Goal: Transaction & Acquisition: Purchase product/service

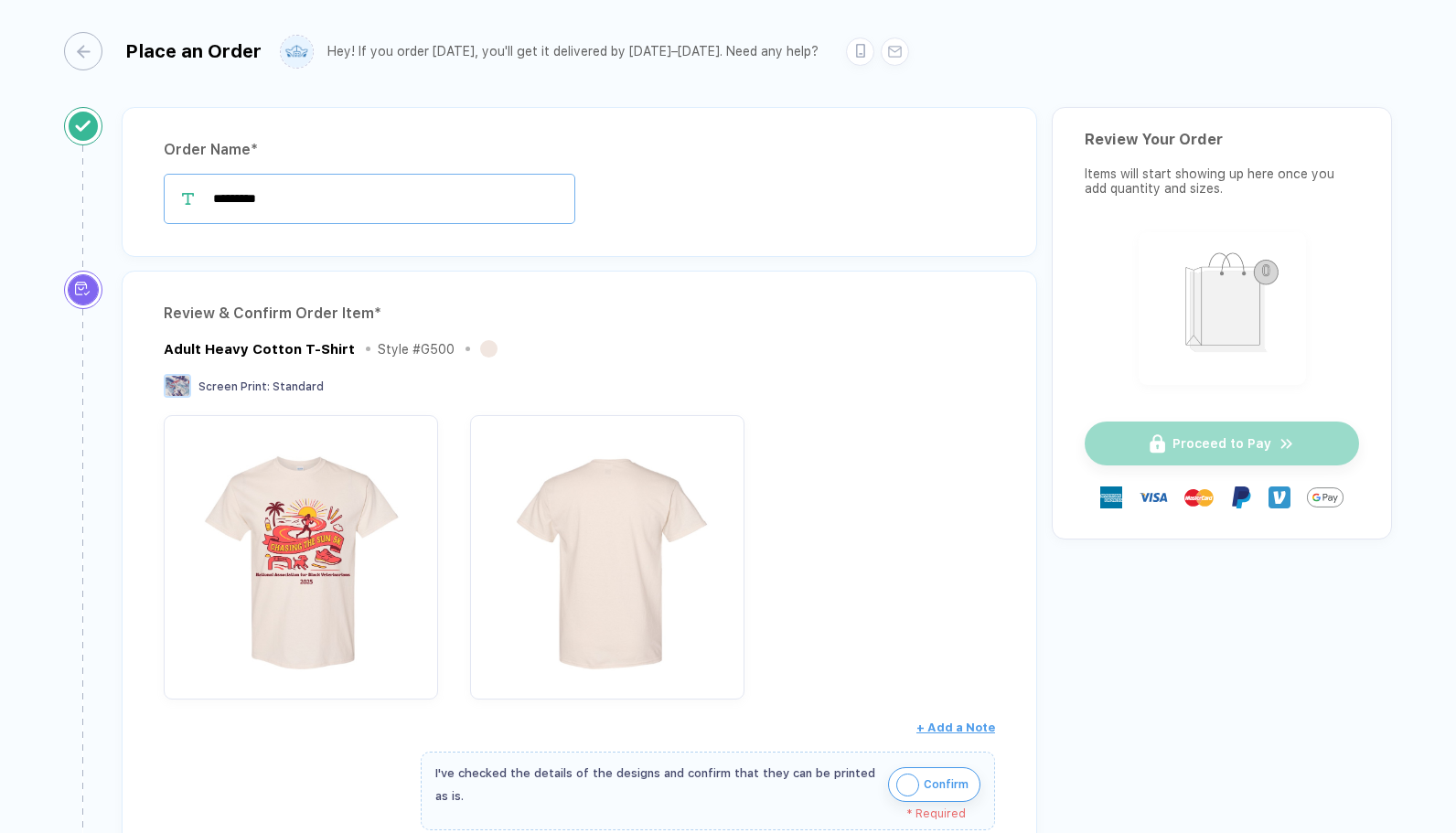
drag, startPoint x: 338, startPoint y: 189, endPoint x: 315, endPoint y: 190, distance: 23.0
click at [315, 190] on input "*********" at bounding box center [369, 199] width 412 height 50
type input "*"
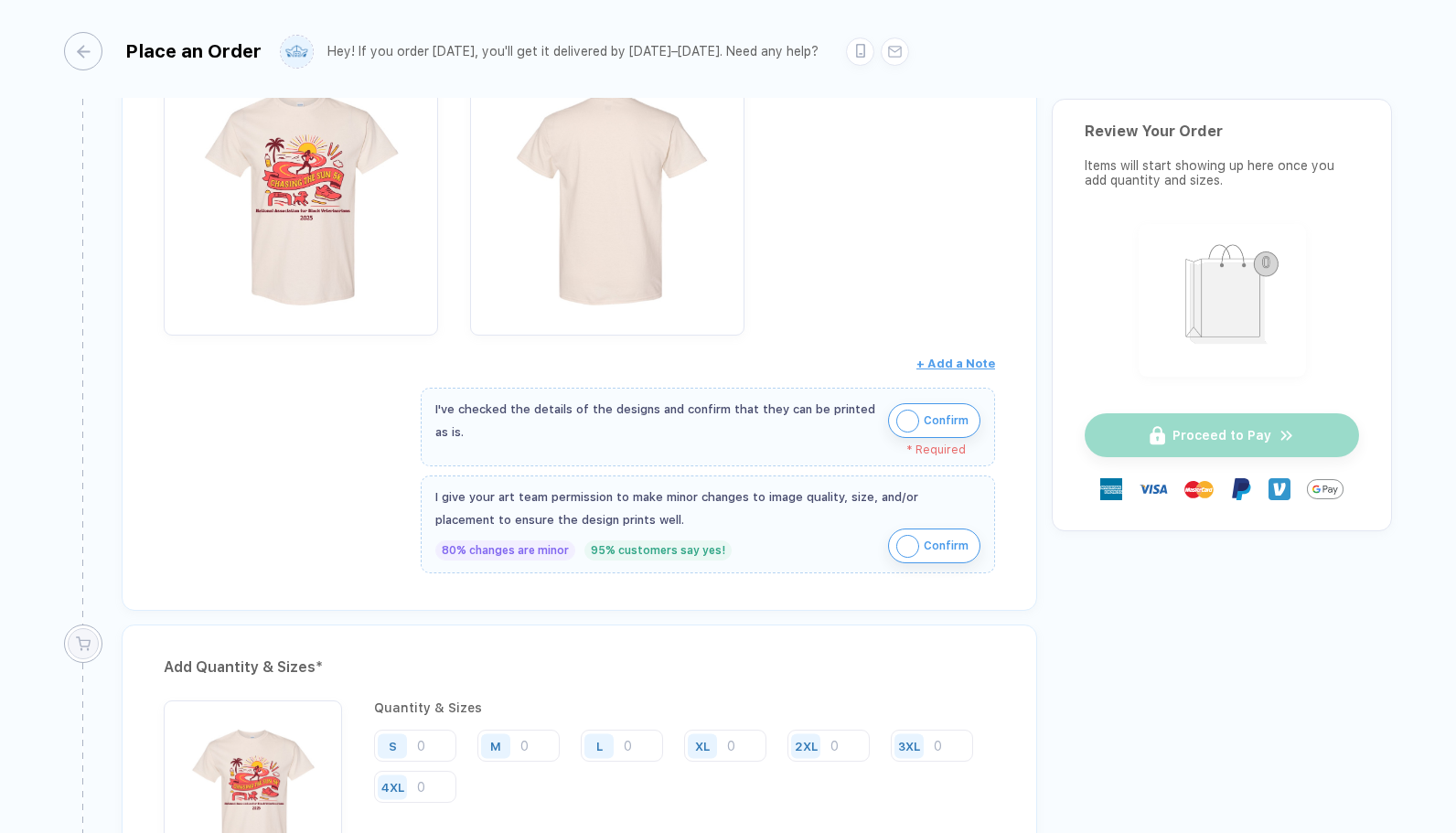
scroll to position [374, 0]
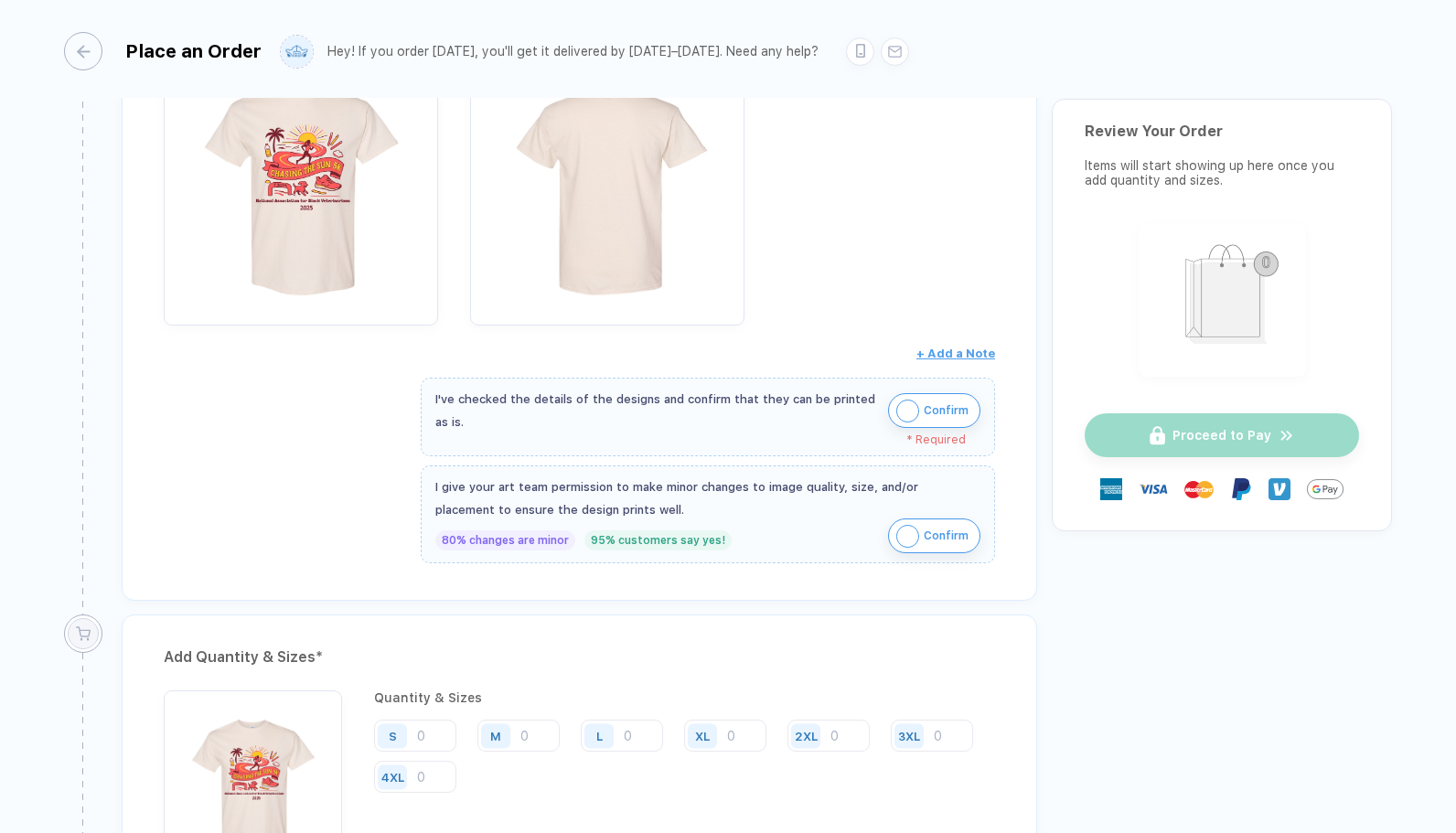
type input "**********"
click at [906, 413] on img "button" at bounding box center [907, 410] width 23 height 23
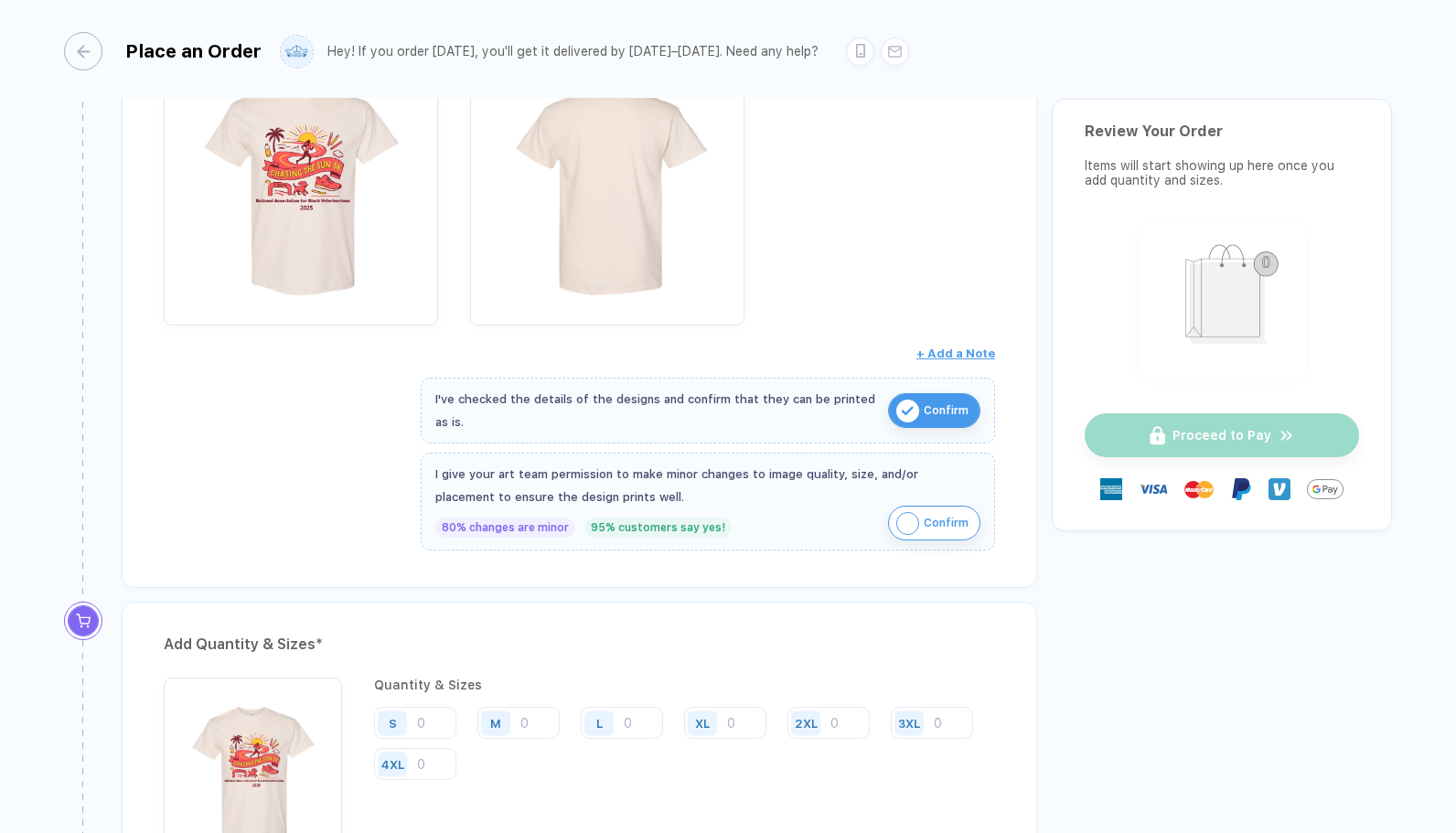
click at [910, 527] on img "button" at bounding box center [907, 523] width 23 height 23
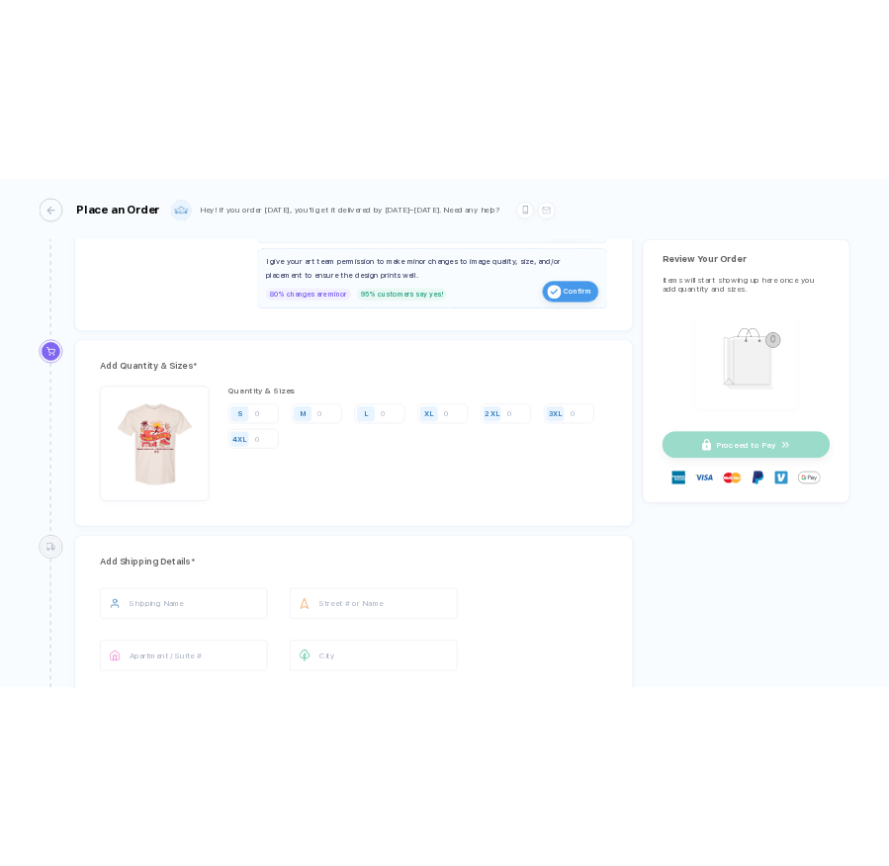
scroll to position [772, 0]
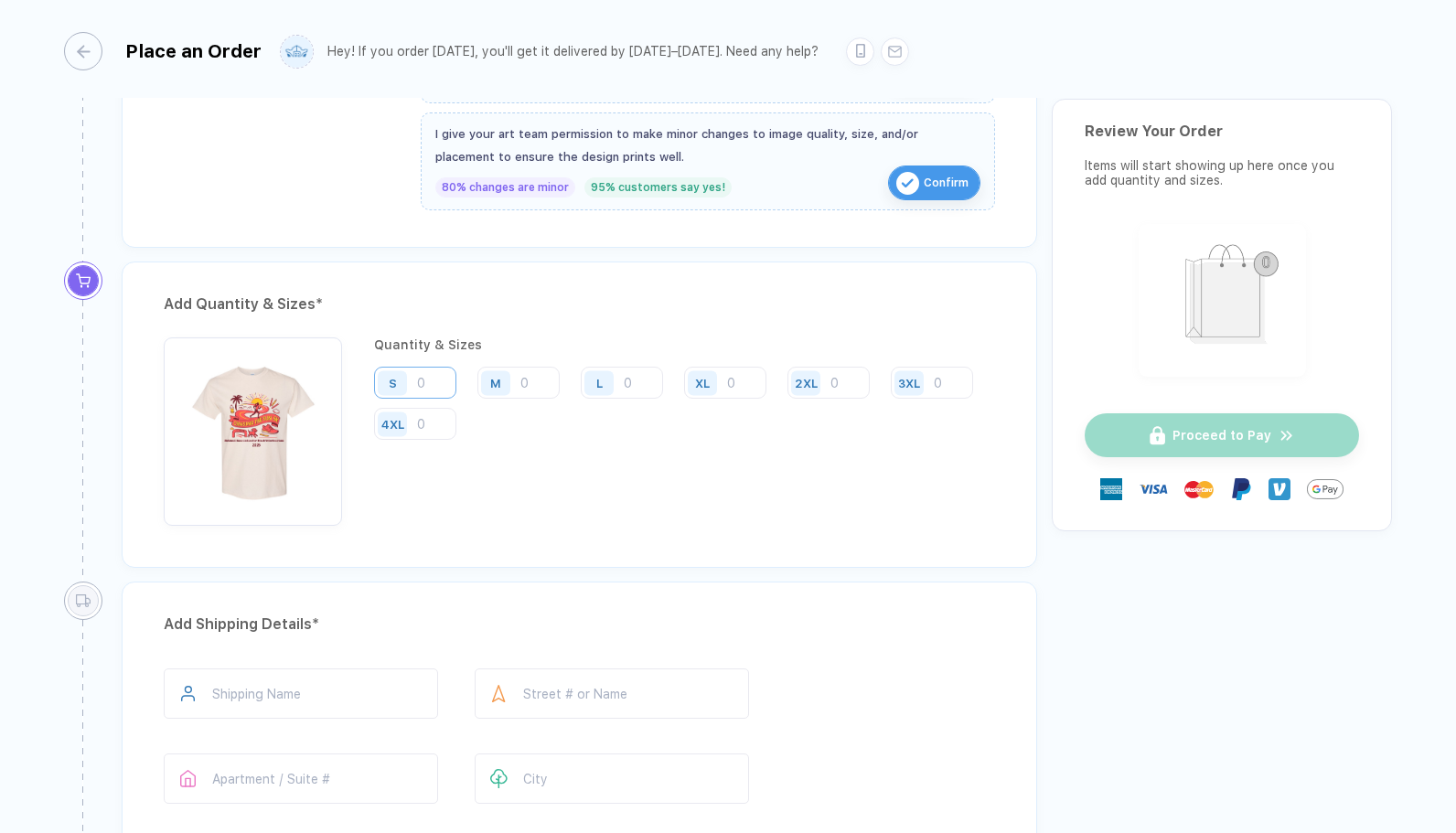
click at [434, 372] on input "number" at bounding box center [414, 383] width 82 height 32
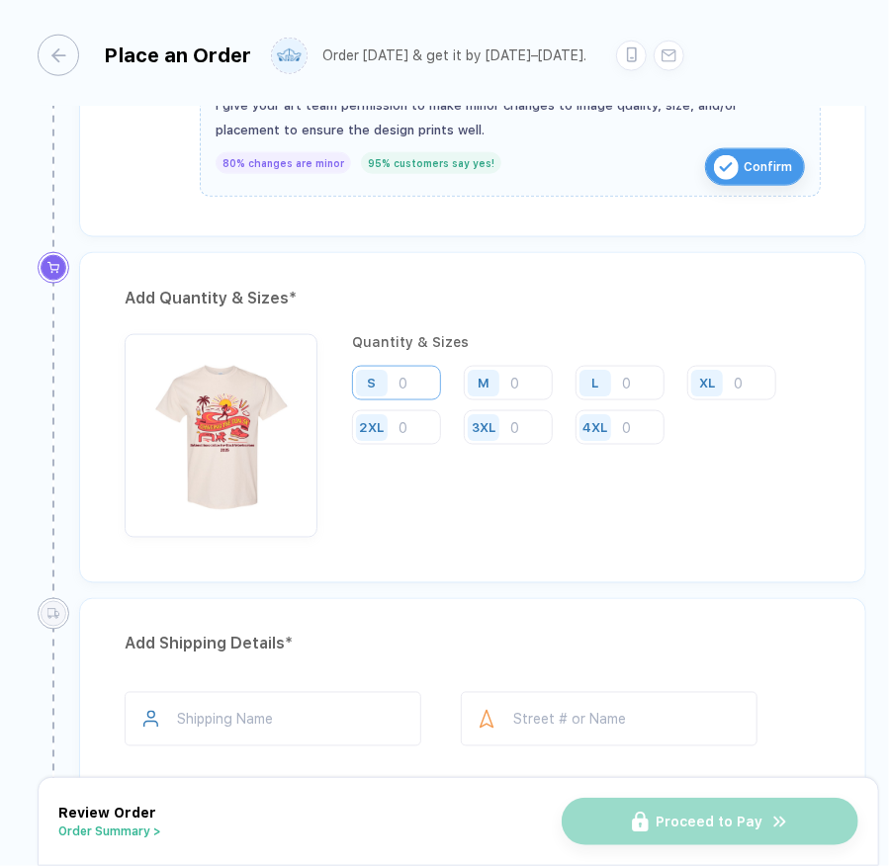
click at [408, 369] on input "number" at bounding box center [396, 383] width 89 height 35
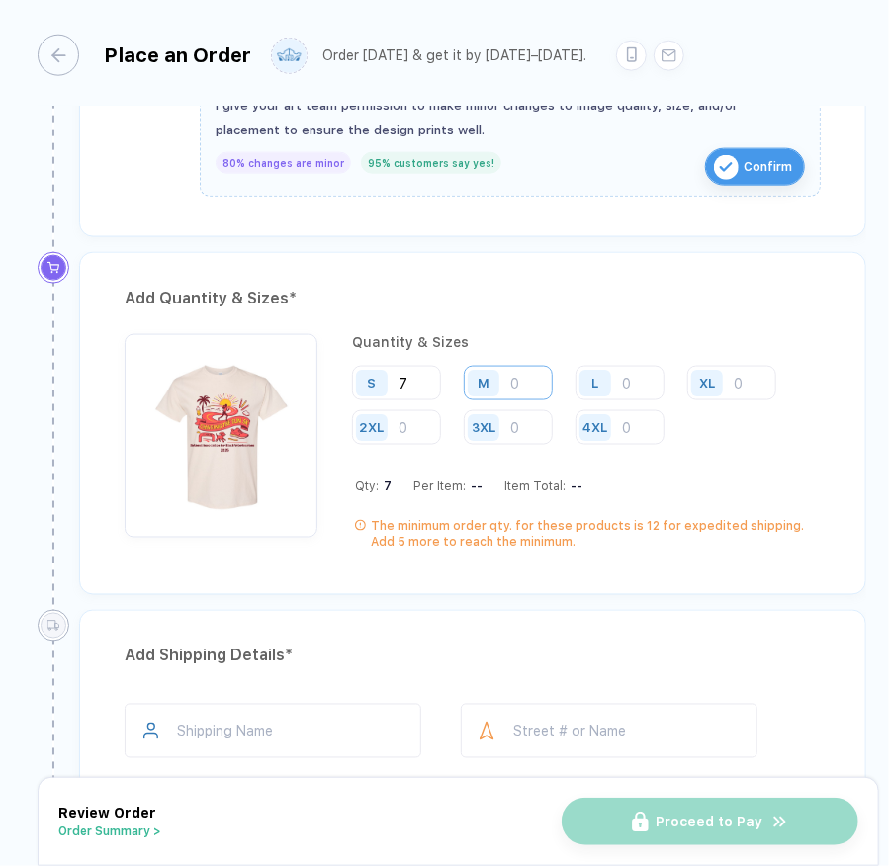
type input "7"
click at [533, 377] on input "number" at bounding box center [508, 383] width 89 height 35
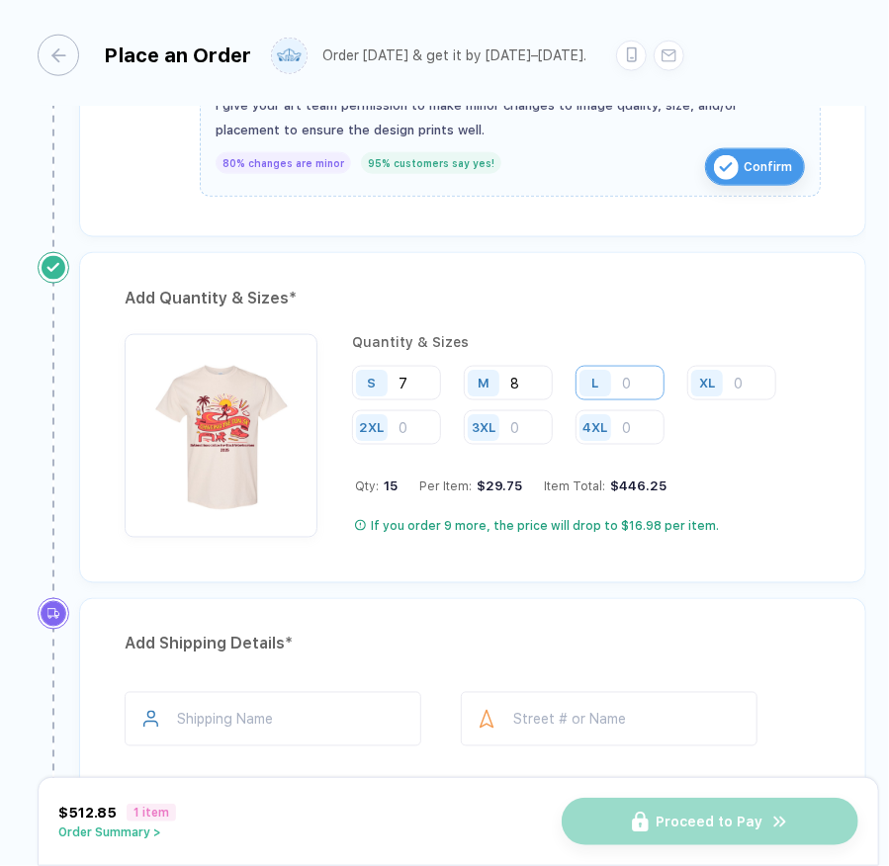
type input "8"
click at [657, 368] on input "number" at bounding box center [620, 383] width 89 height 35
type input "8"
click at [721, 370] on div "XL" at bounding box center [707, 383] width 32 height 27
click at [741, 373] on input "number" at bounding box center [731, 383] width 89 height 35
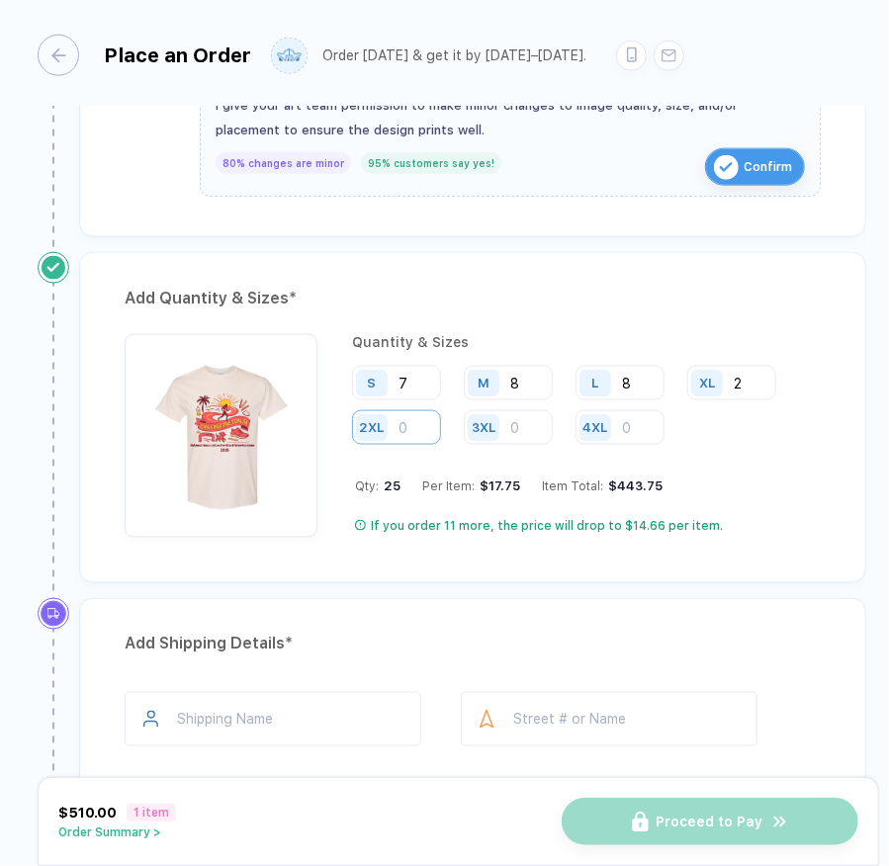
type input "2"
click at [404, 418] on input "number" at bounding box center [396, 427] width 89 height 35
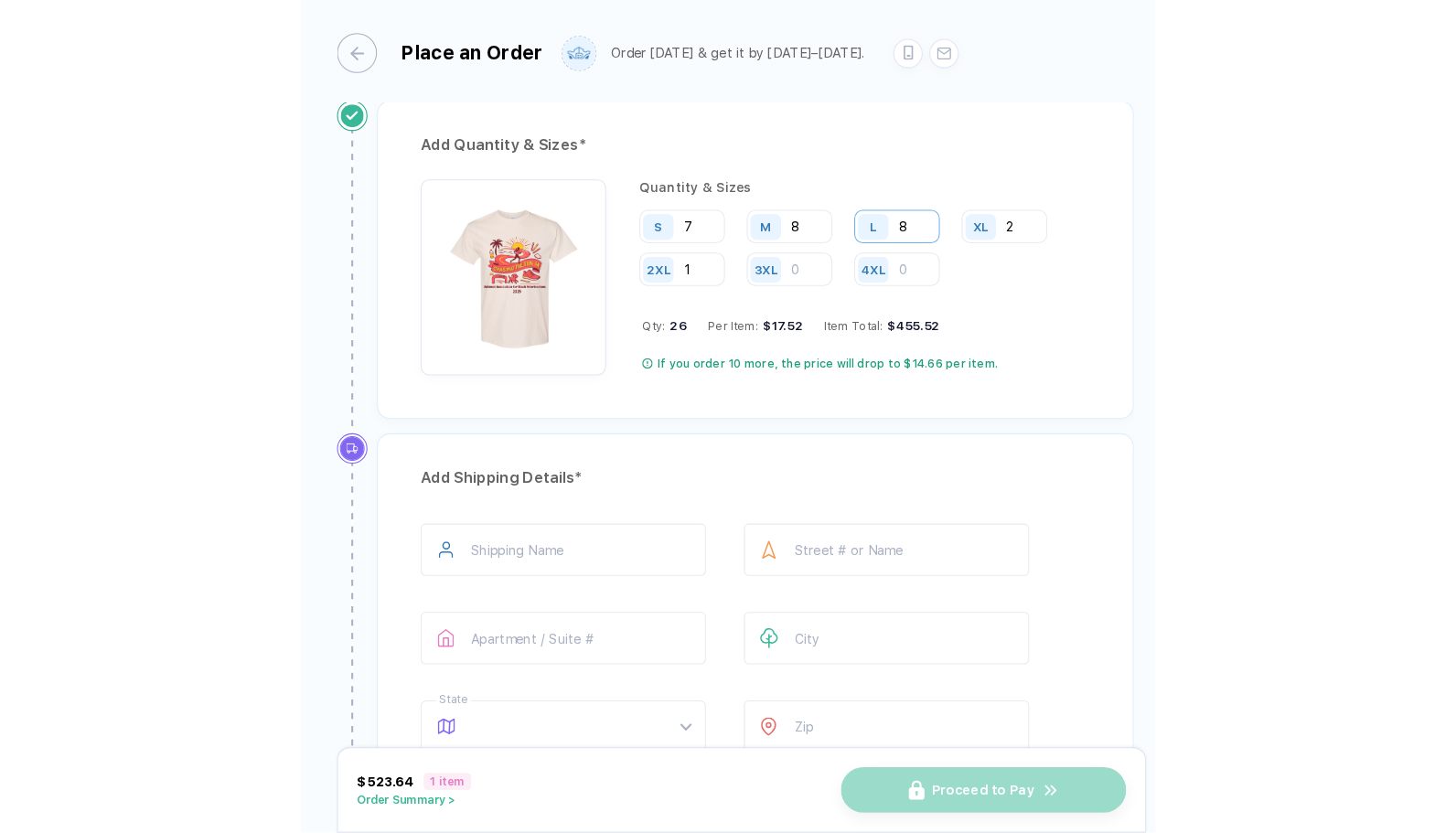
scroll to position [850, 0]
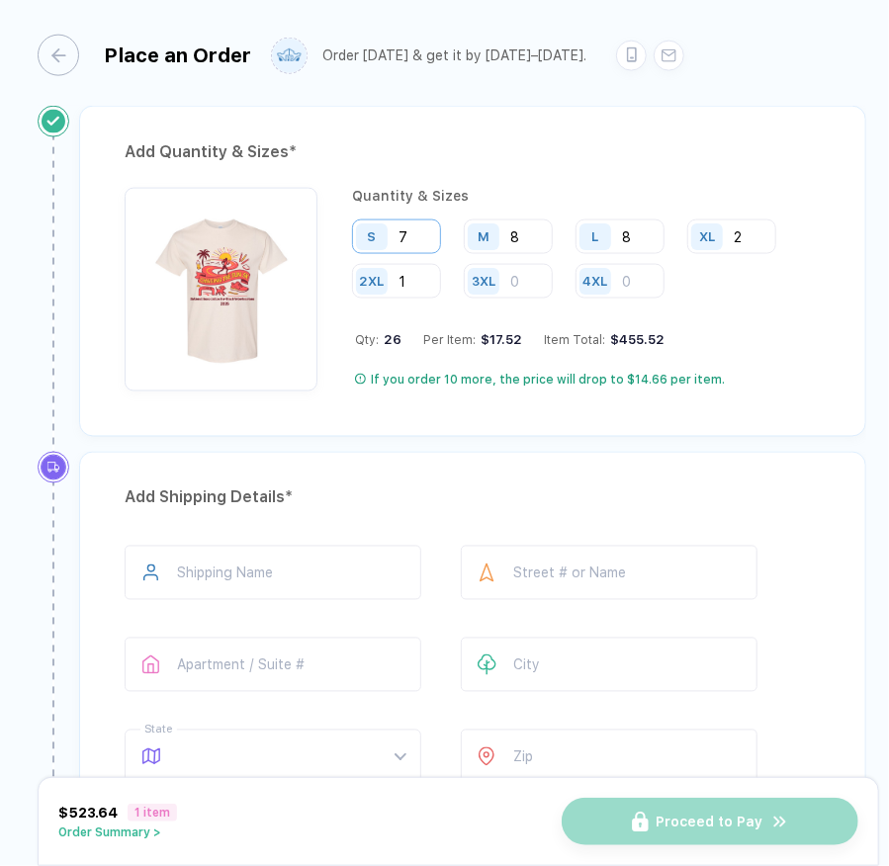
type input "1"
click at [407, 223] on input "7" at bounding box center [396, 237] width 89 height 35
type input "8"
click at [530, 227] on input "8" at bounding box center [508, 237] width 89 height 35
type input "9"
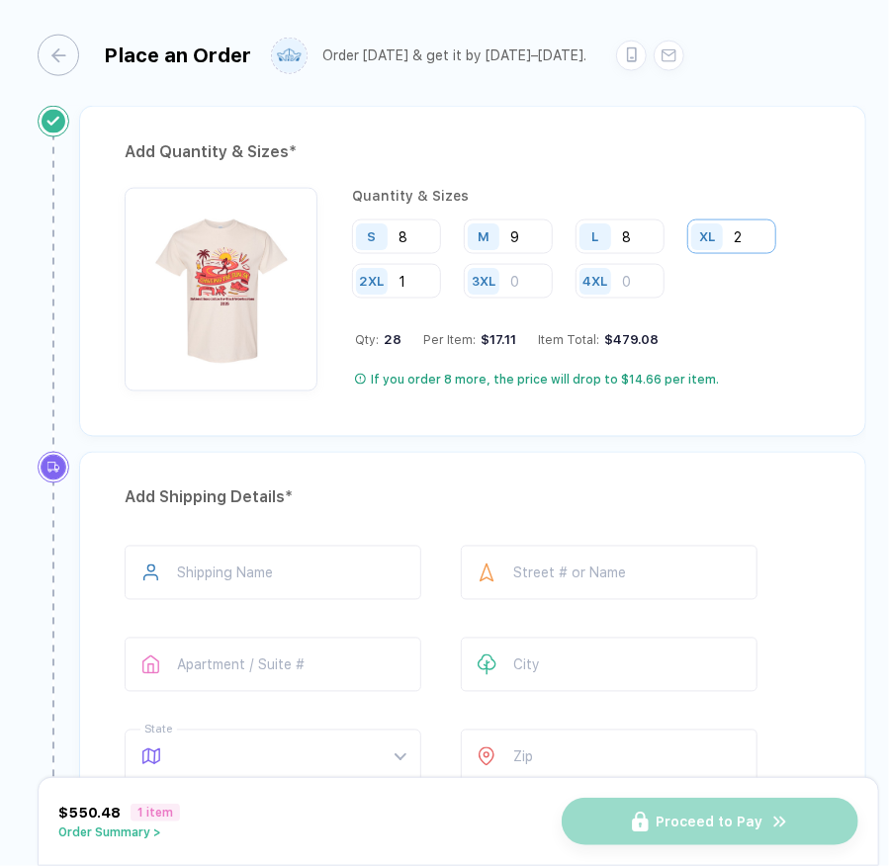
click at [751, 227] on input "2" at bounding box center [731, 237] width 89 height 35
type input "3"
click at [641, 229] on input "8" at bounding box center [620, 237] width 89 height 35
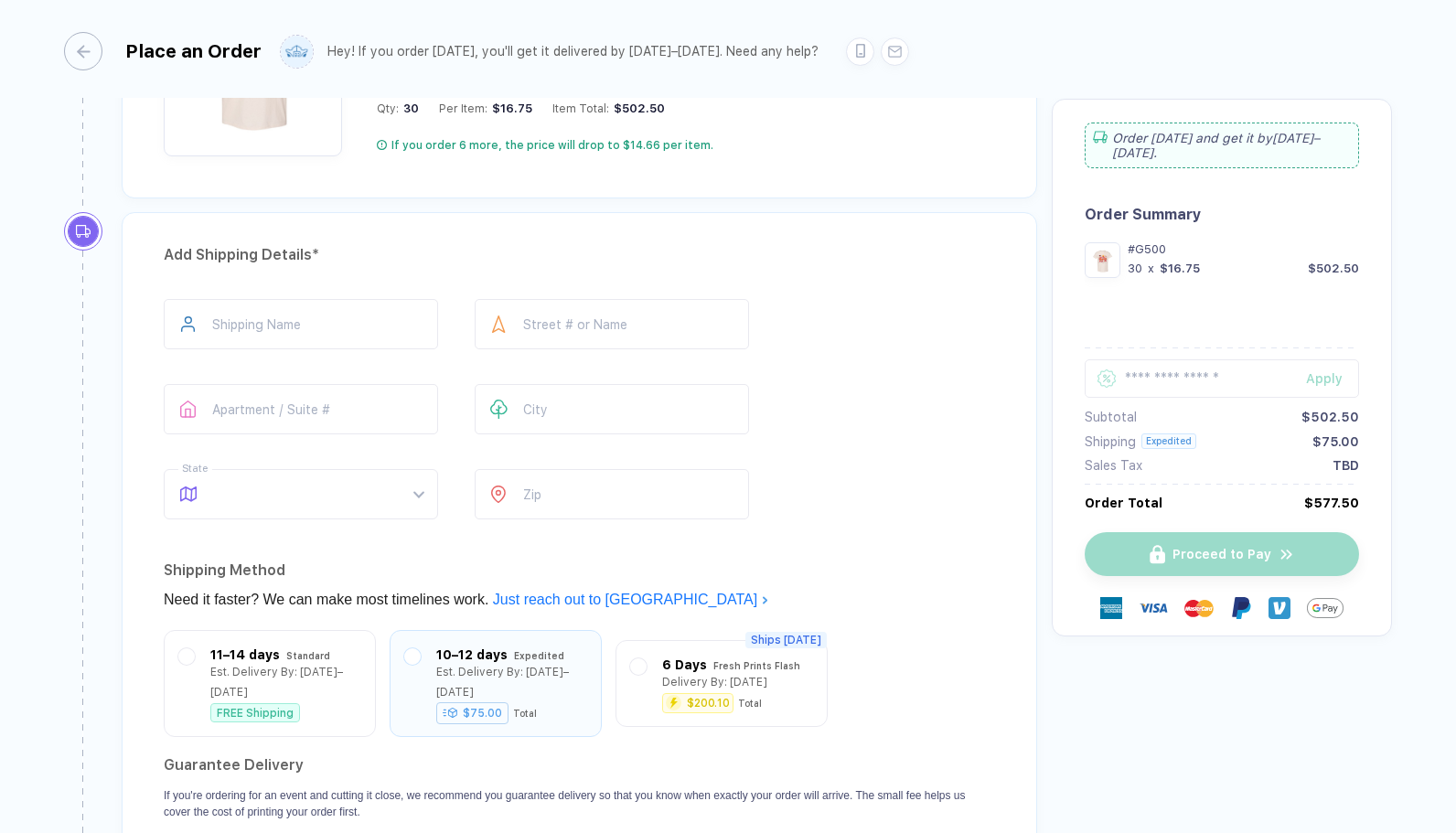
scroll to position [1087, 0]
type input "9"
click at [421, 322] on input "text" at bounding box center [301, 320] width 275 height 50
type input "*"
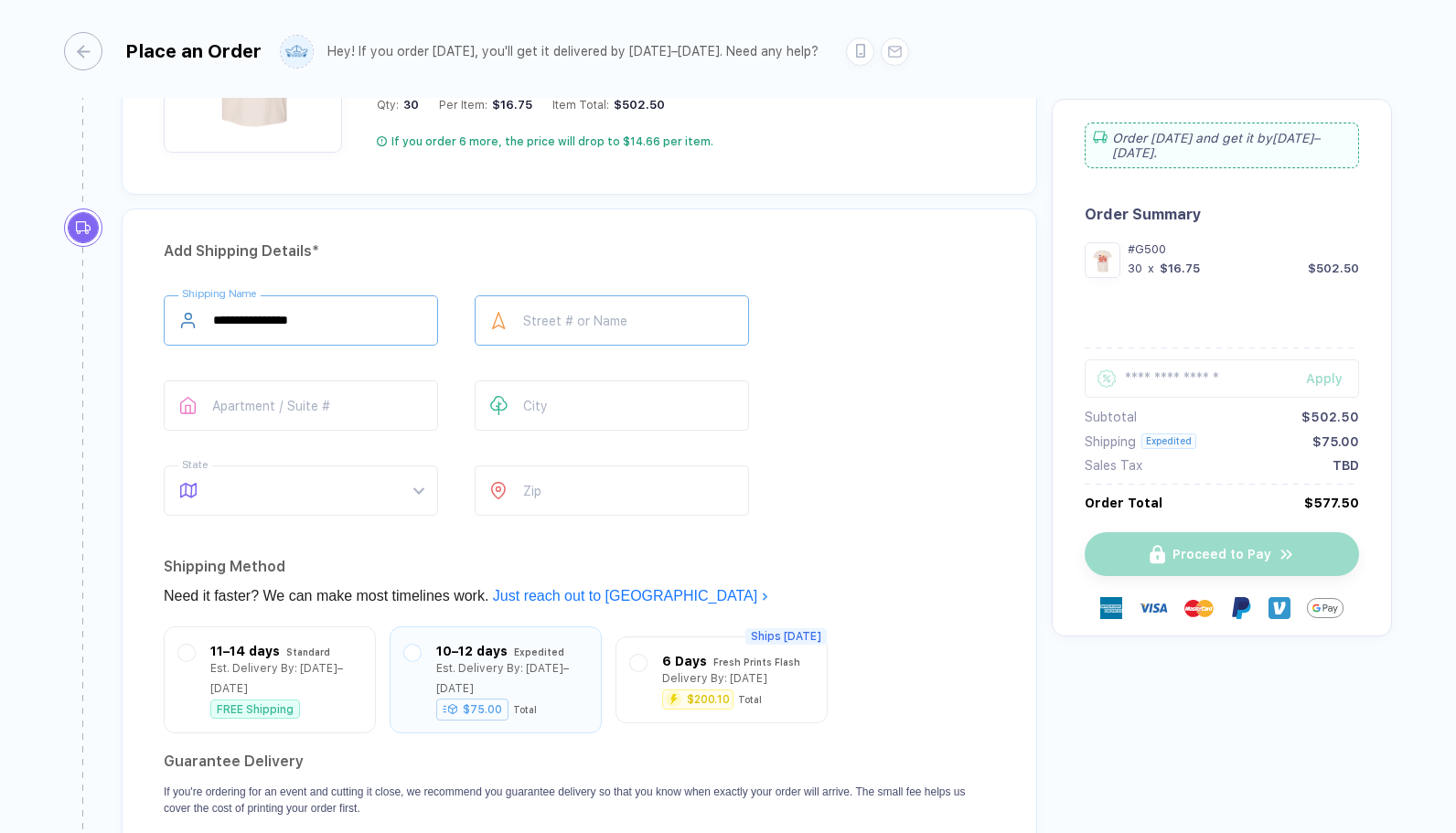
type input "**********"
click at [564, 325] on input "text" at bounding box center [611, 320] width 275 height 50
type input "**********"
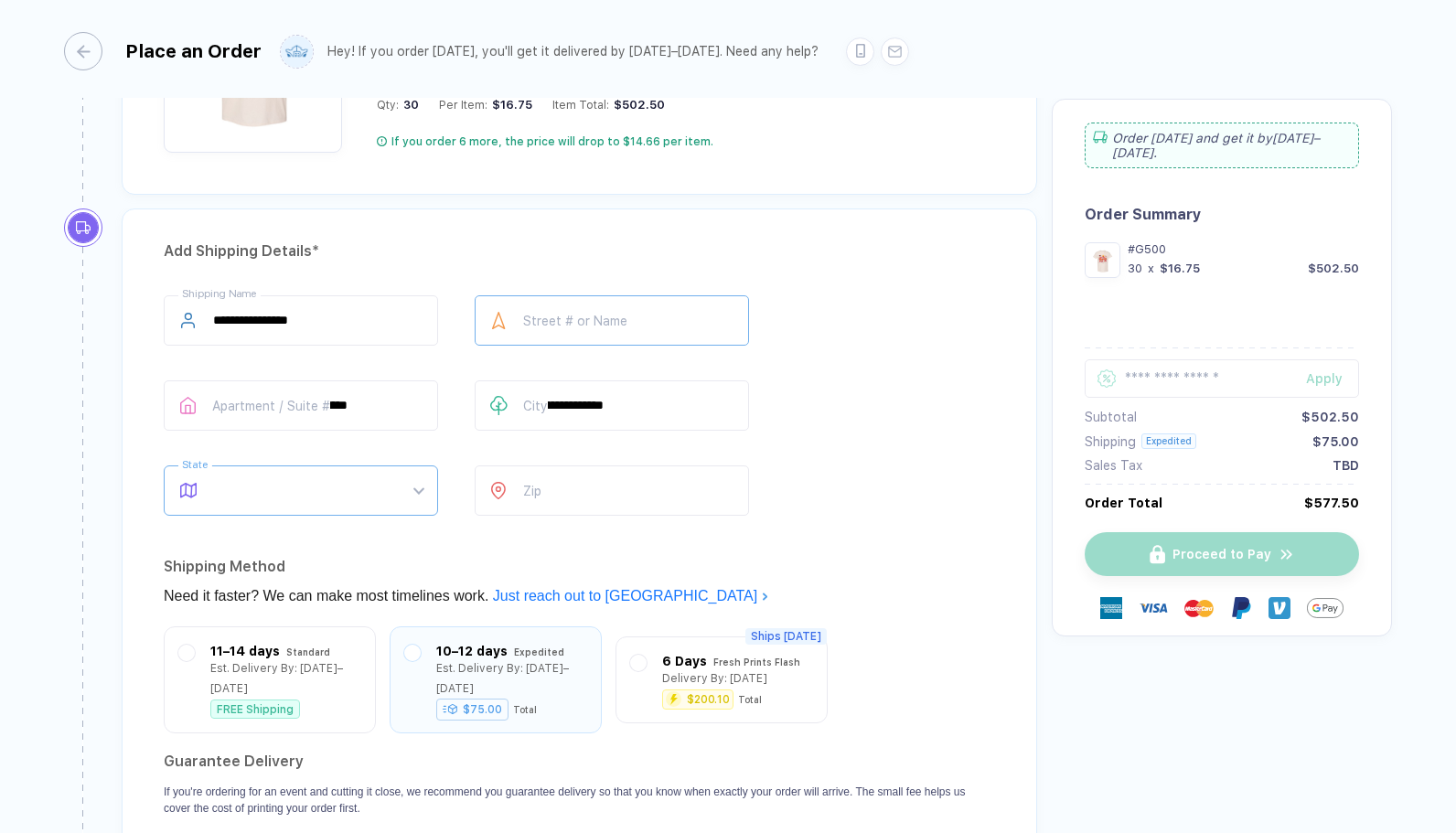
type input "**"
type input "*****"
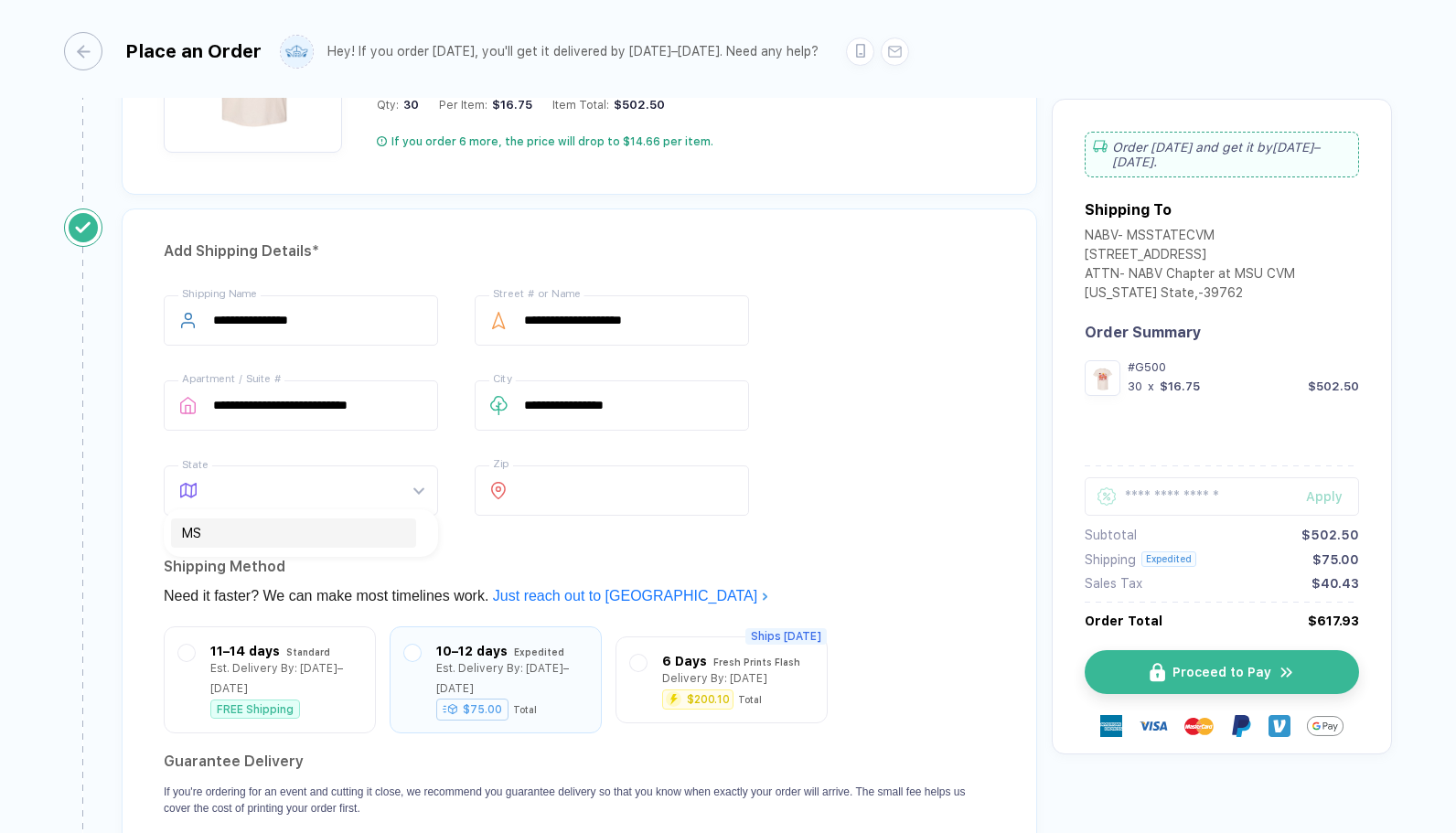
click at [813, 495] on div "**********" at bounding box center [579, 409] width 832 height 227
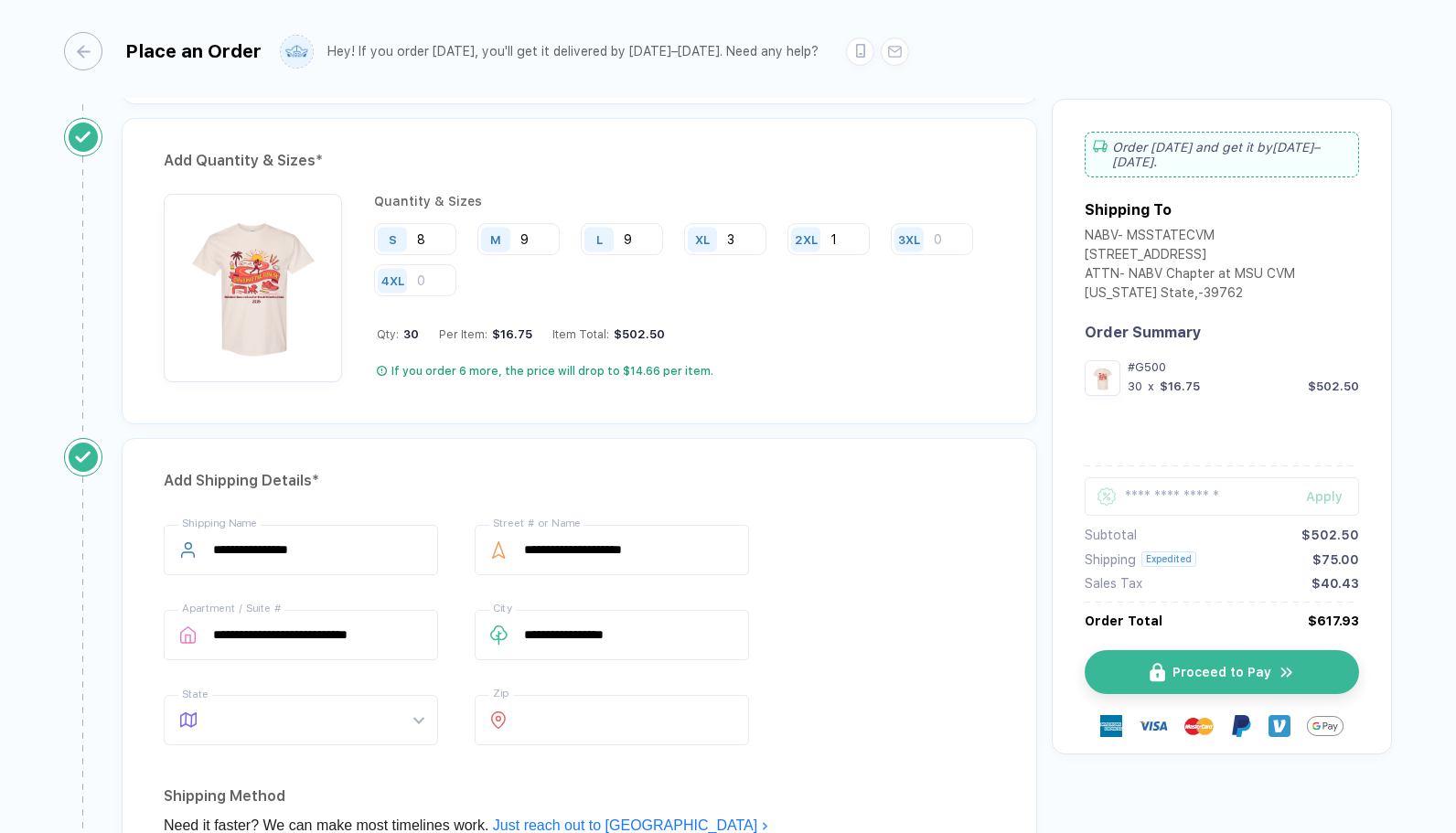
scroll to position [769, 0]
